Goal: Information Seeking & Learning: Find specific fact

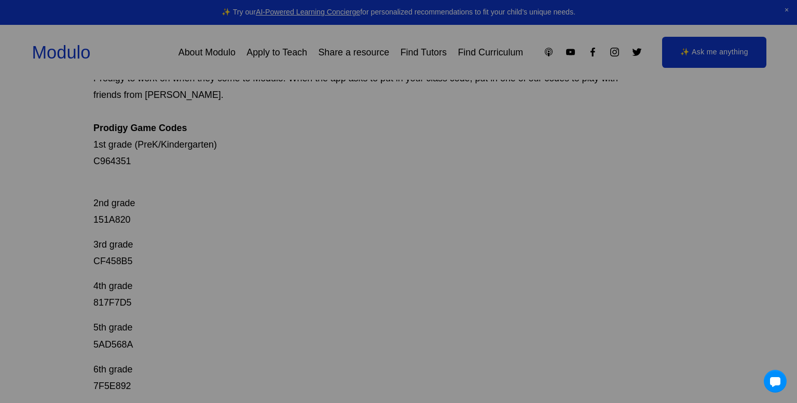
scroll to position [162, 0]
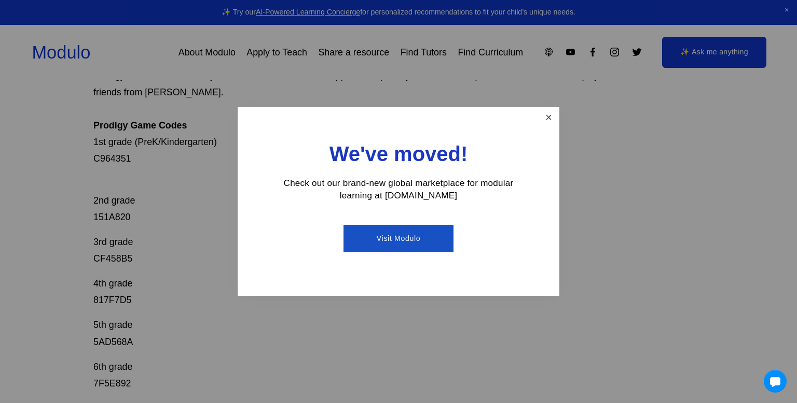
click at [551, 114] on link "Close" at bounding box center [548, 118] width 18 height 18
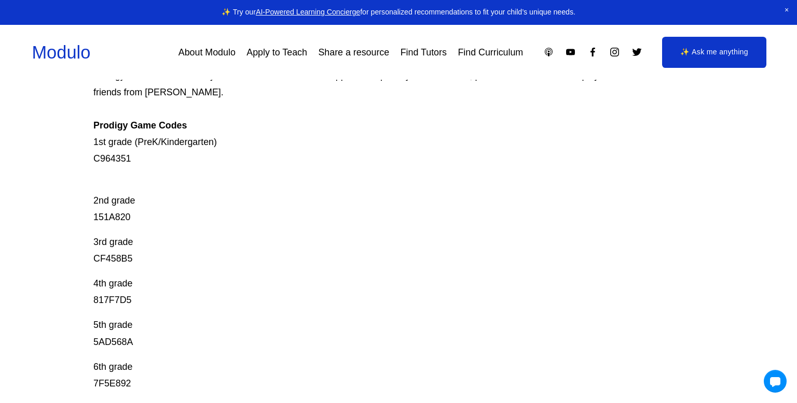
click at [113, 275] on p "4th grade 817F7D5" at bounding box center [367, 291] width 548 height 33
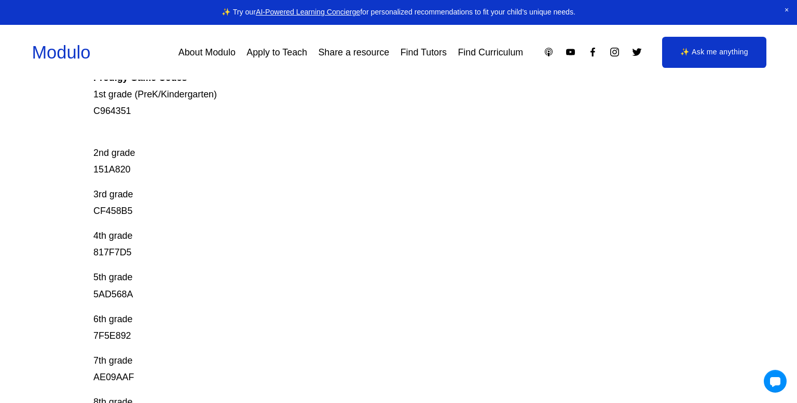
click at [113, 254] on p "4th grade 817F7D5" at bounding box center [367, 244] width 548 height 33
copy p "817F7D5"
click at [101, 292] on p "5th grade 5AD568A" at bounding box center [367, 285] width 548 height 33
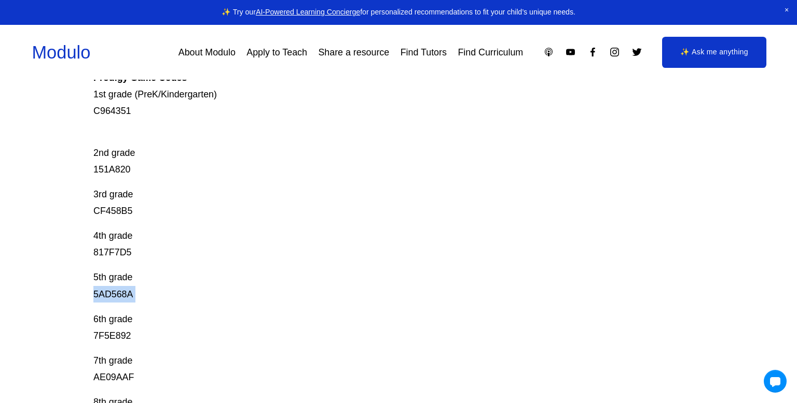
copy p "5AD568A"
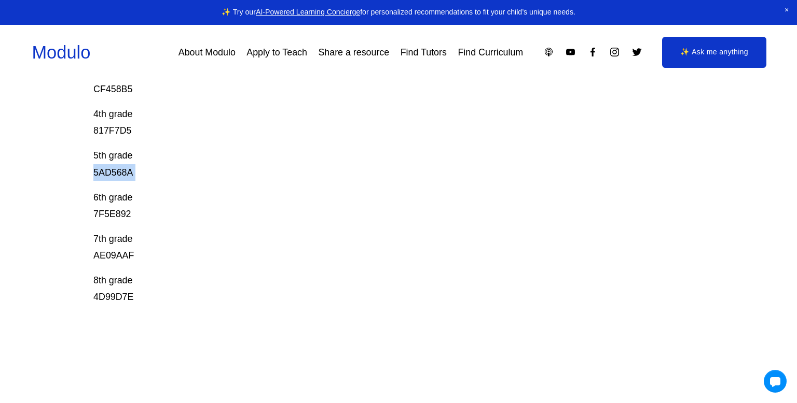
scroll to position [337, 0]
